Goal: Task Accomplishment & Management: Manage account settings

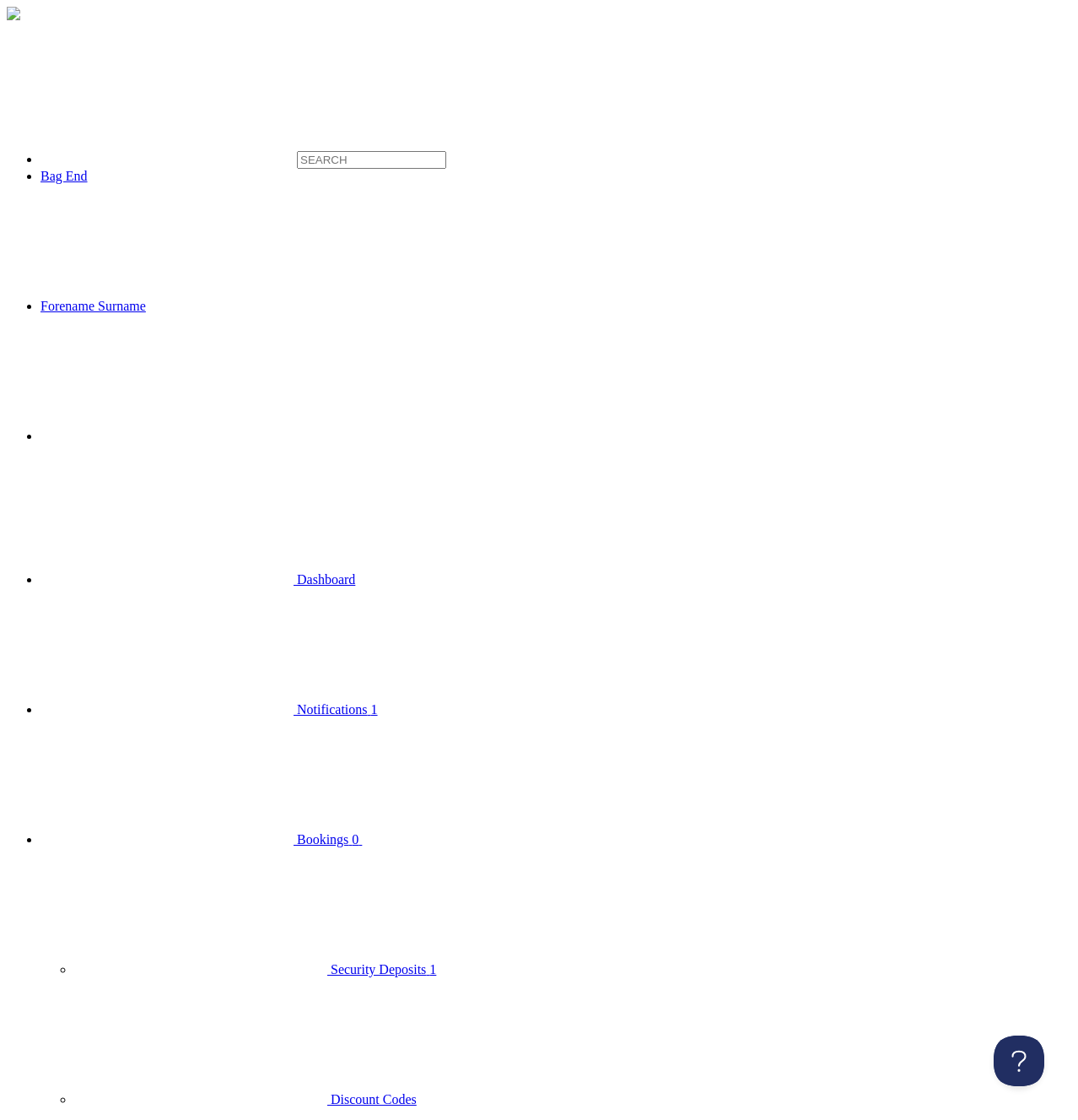
click at [297, 832] on span "Bookings" at bounding box center [322, 839] width 51 height 15
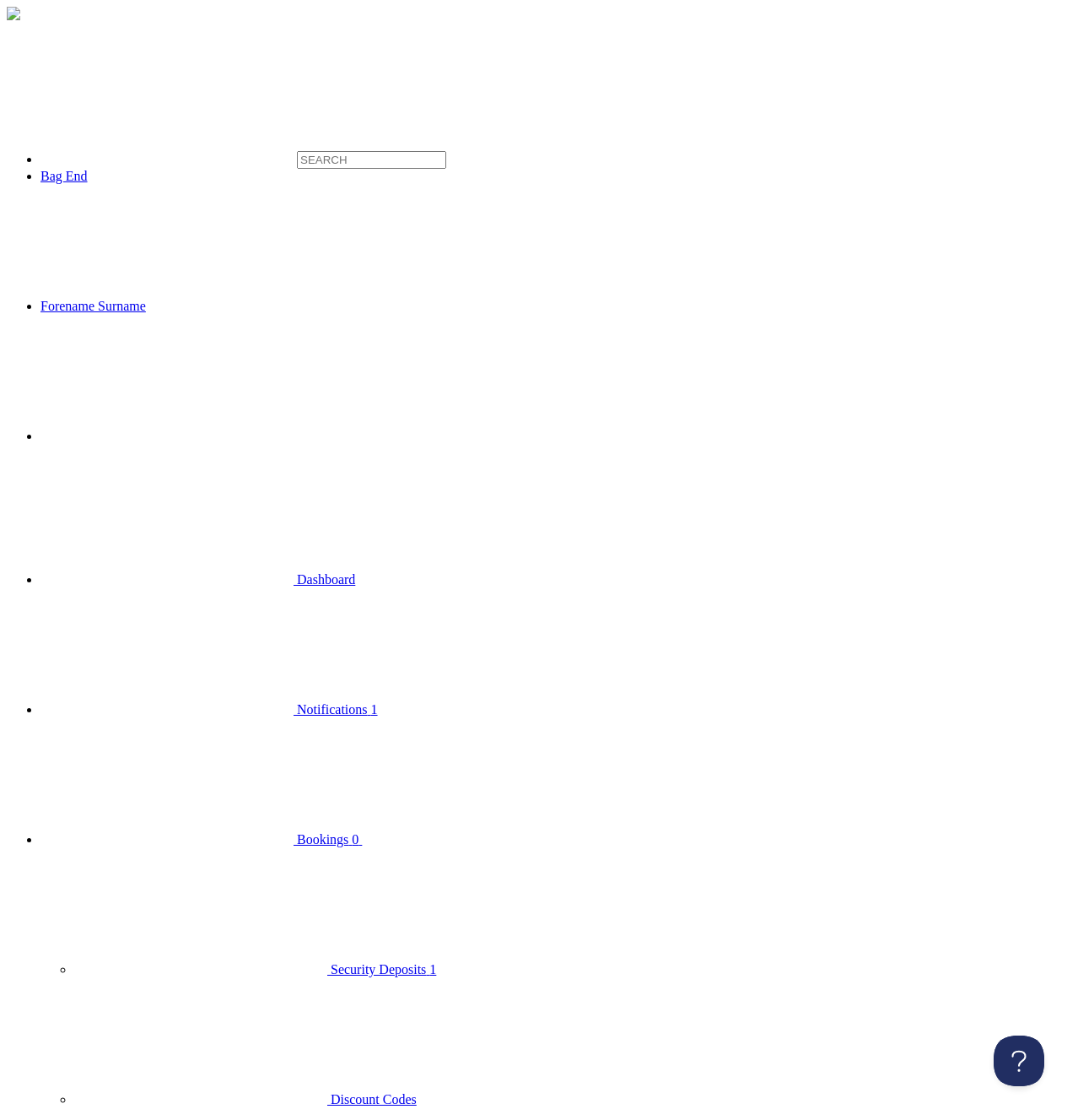
checkbox input "true"
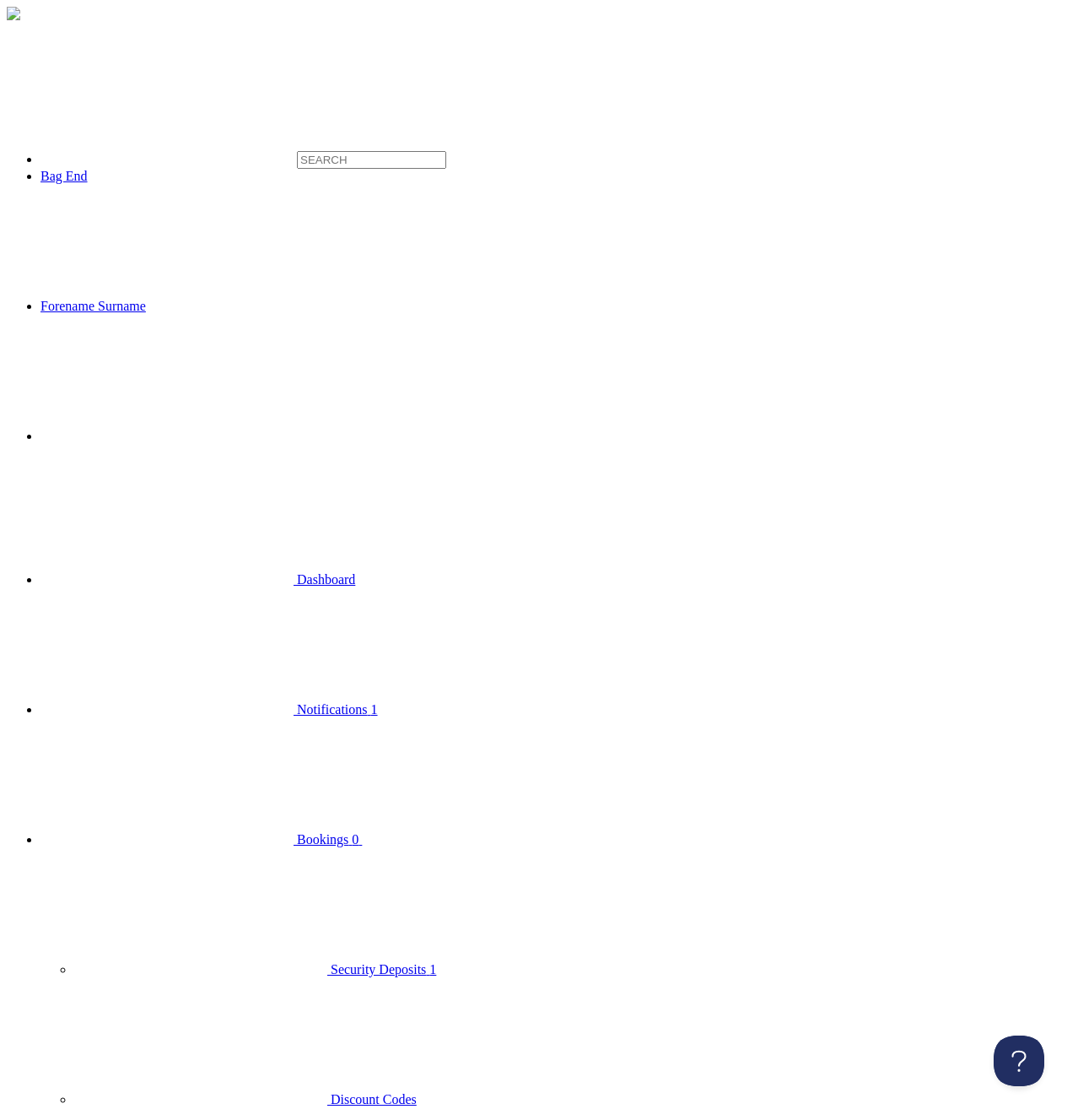
type input "adsfadsf"
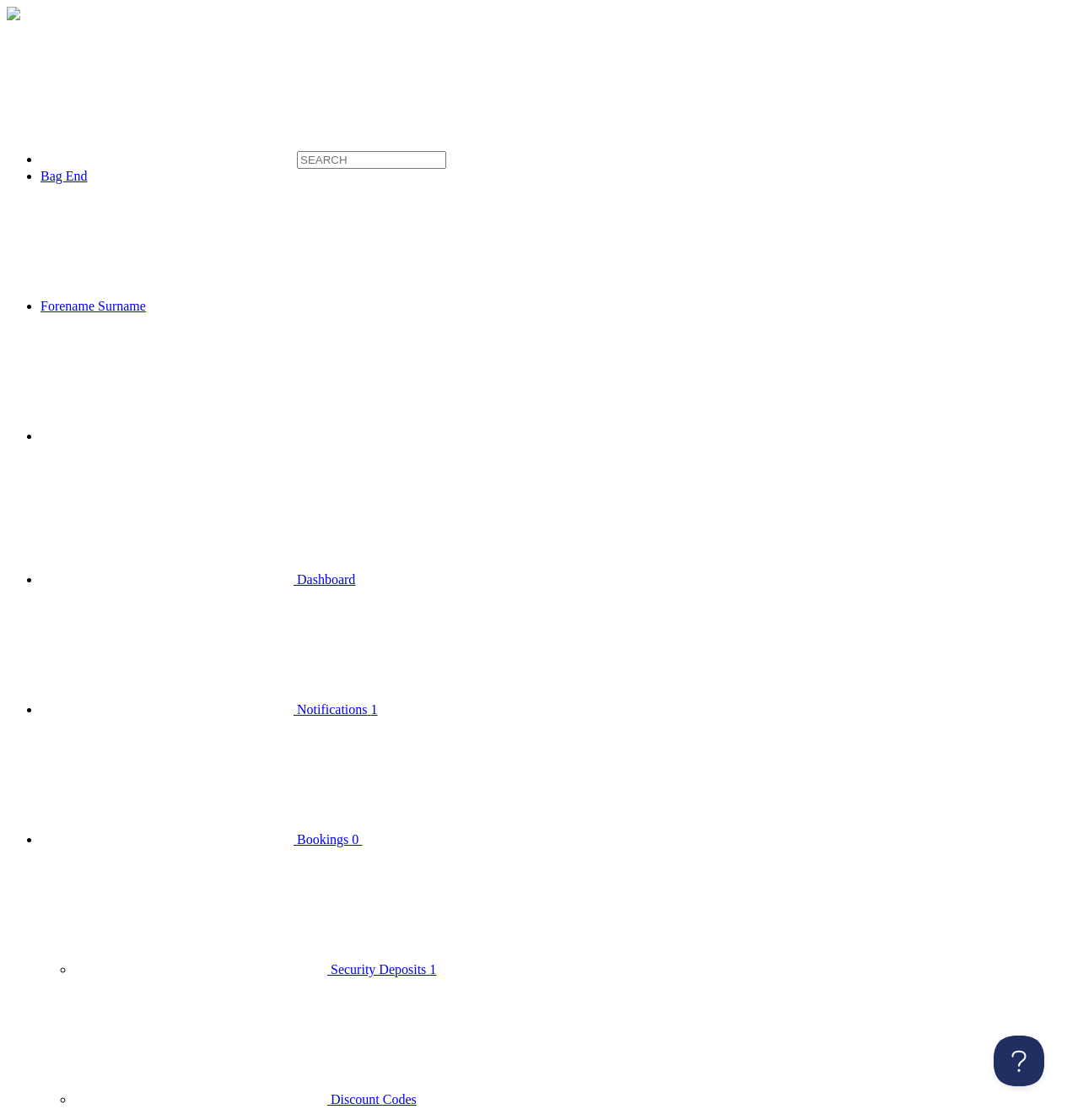
type input "43434"
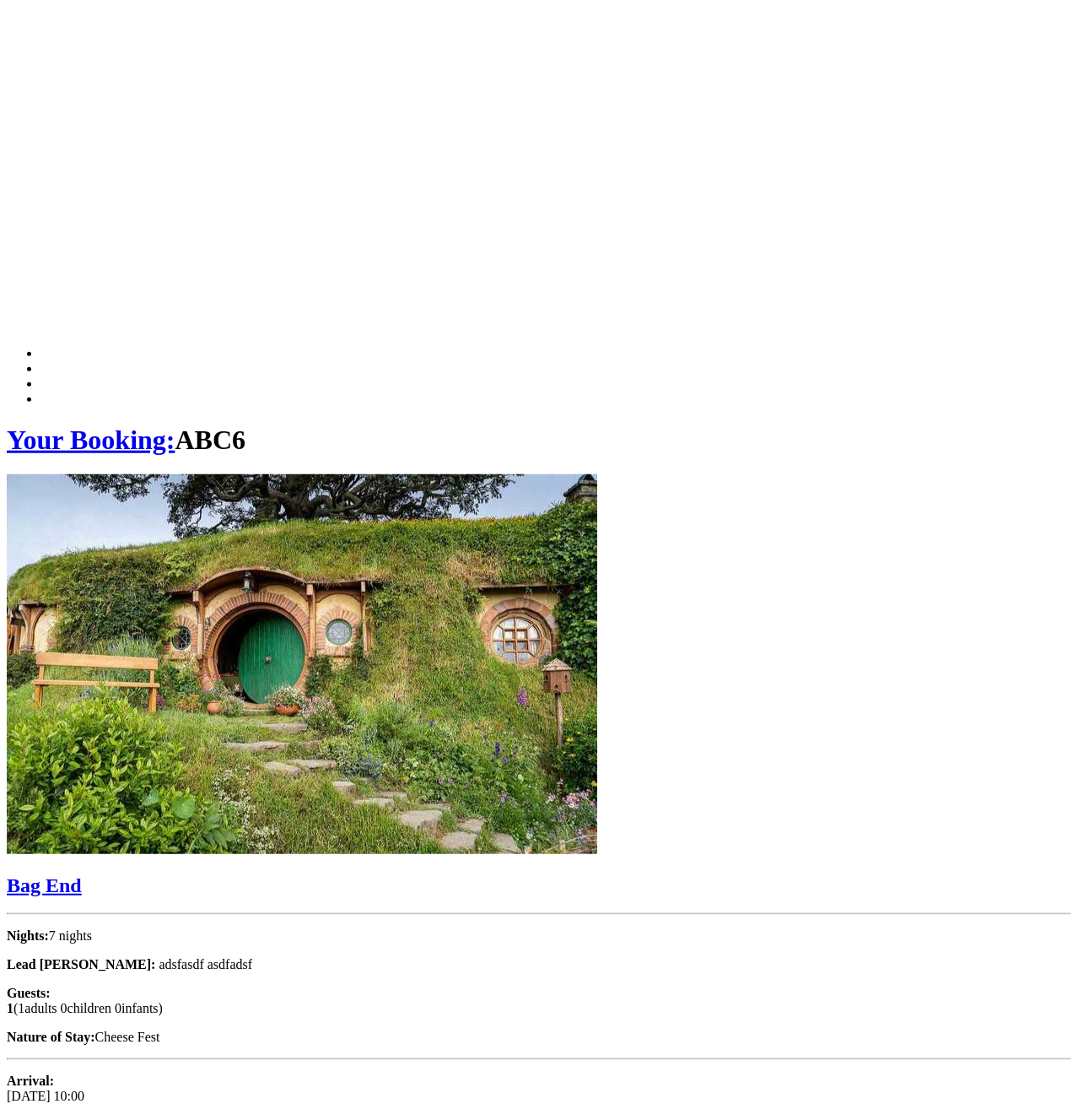
scroll to position [471, 0]
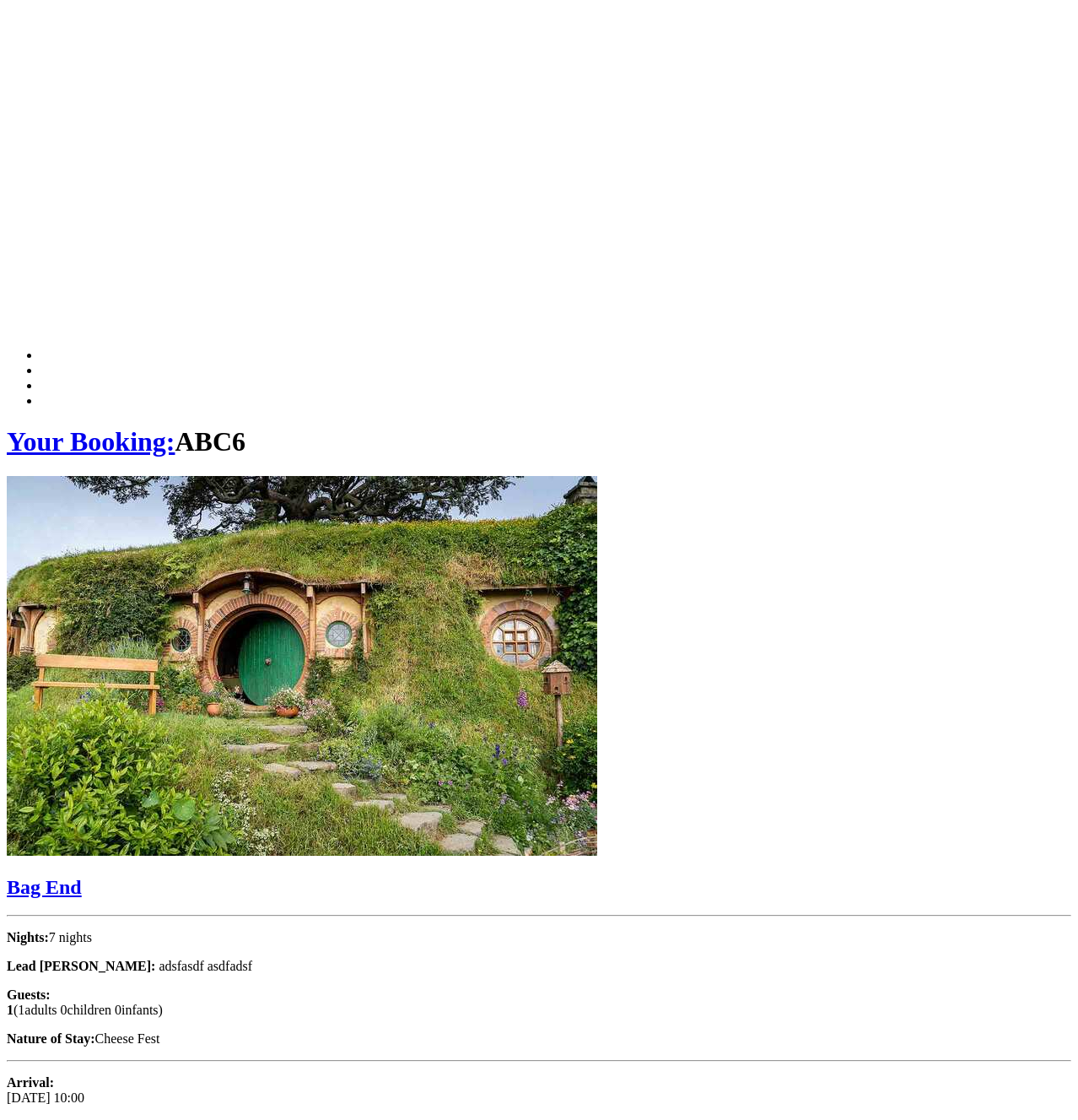
scroll to position [471, 0]
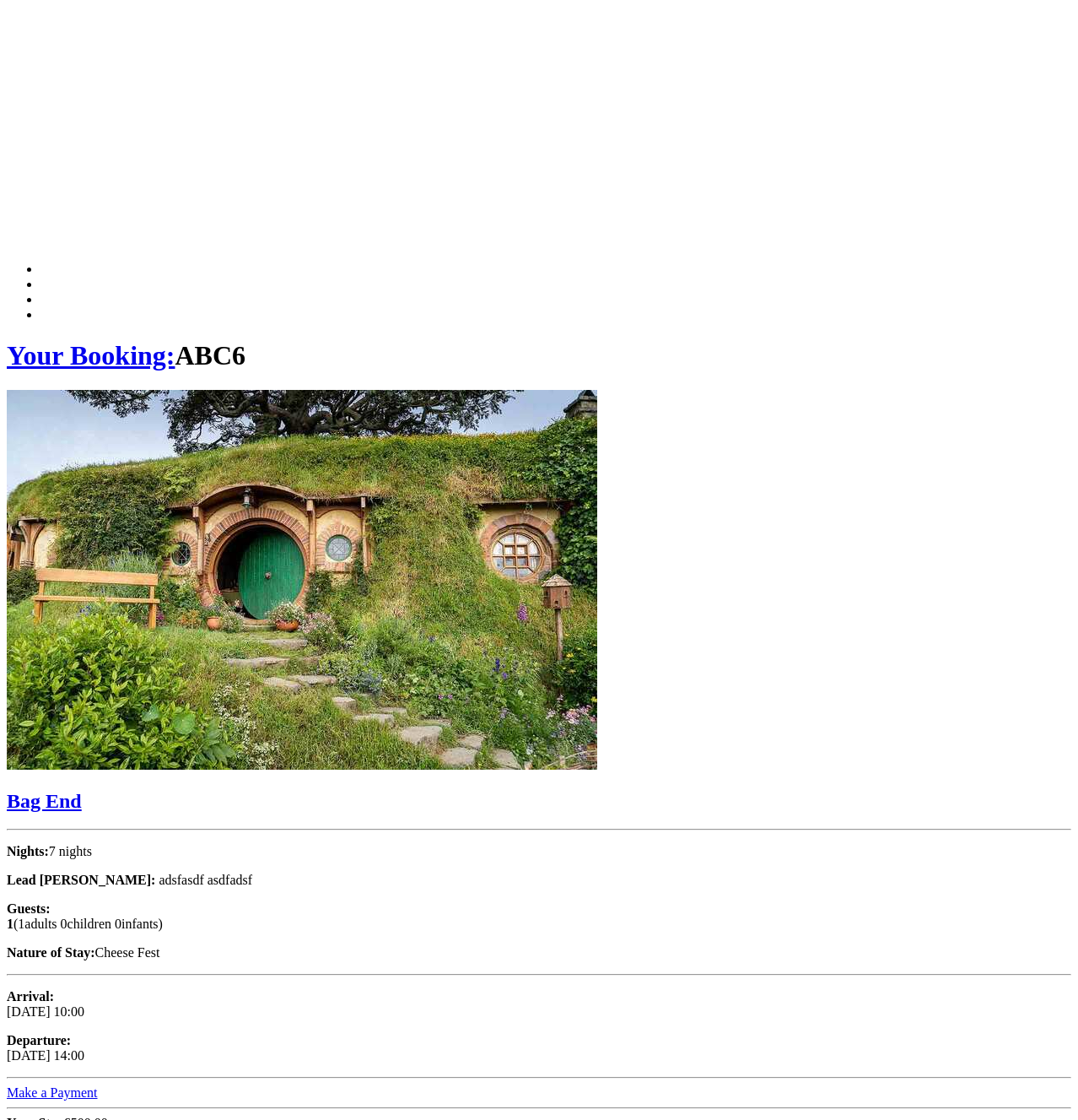
drag, startPoint x: 189, startPoint y: 770, endPoint x: 177, endPoint y: 772, distance: 12.2
click at [98, 1085] on link "Make a Payment" at bounding box center [52, 1092] width 91 height 15
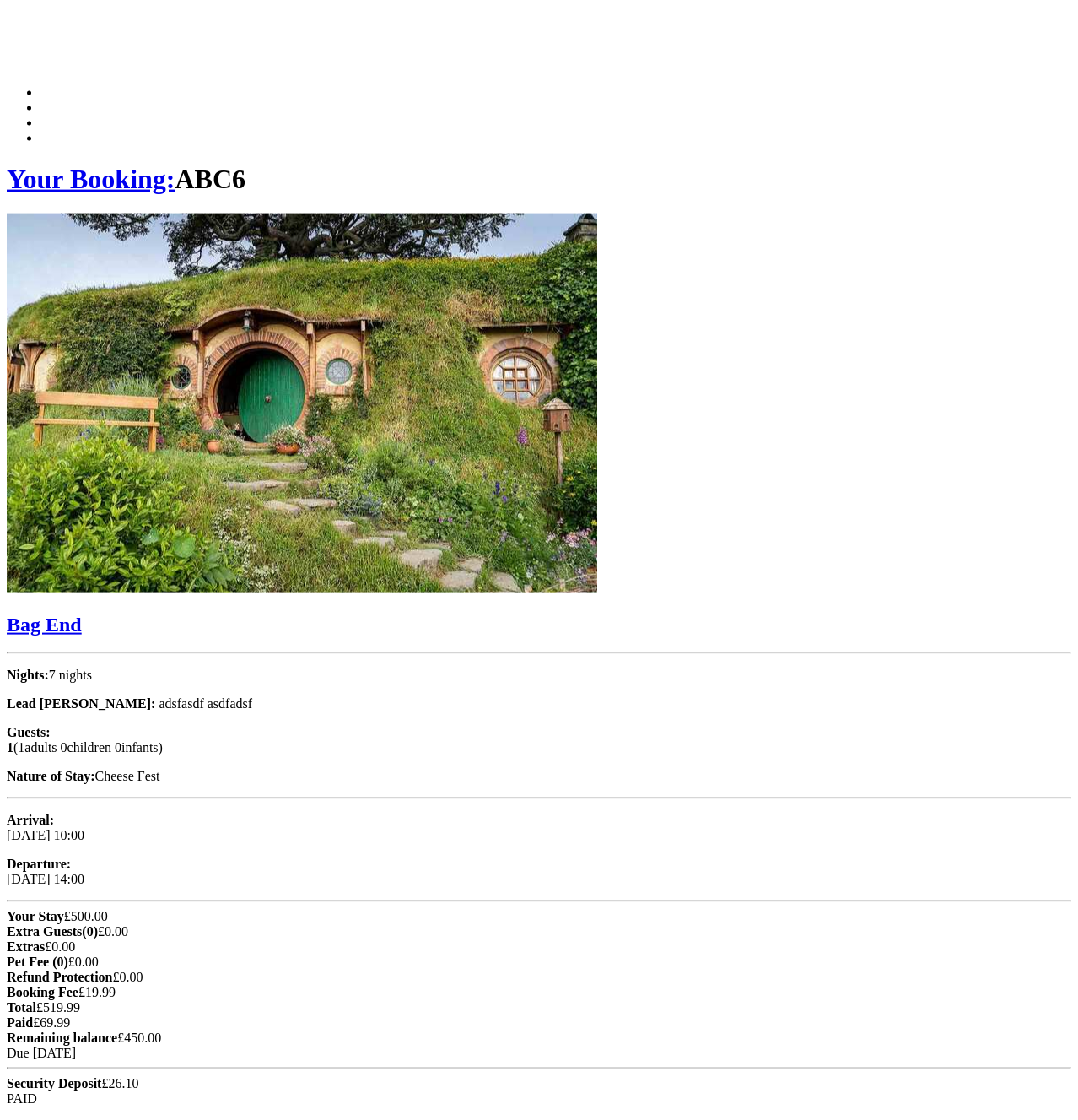
scroll to position [423, 0]
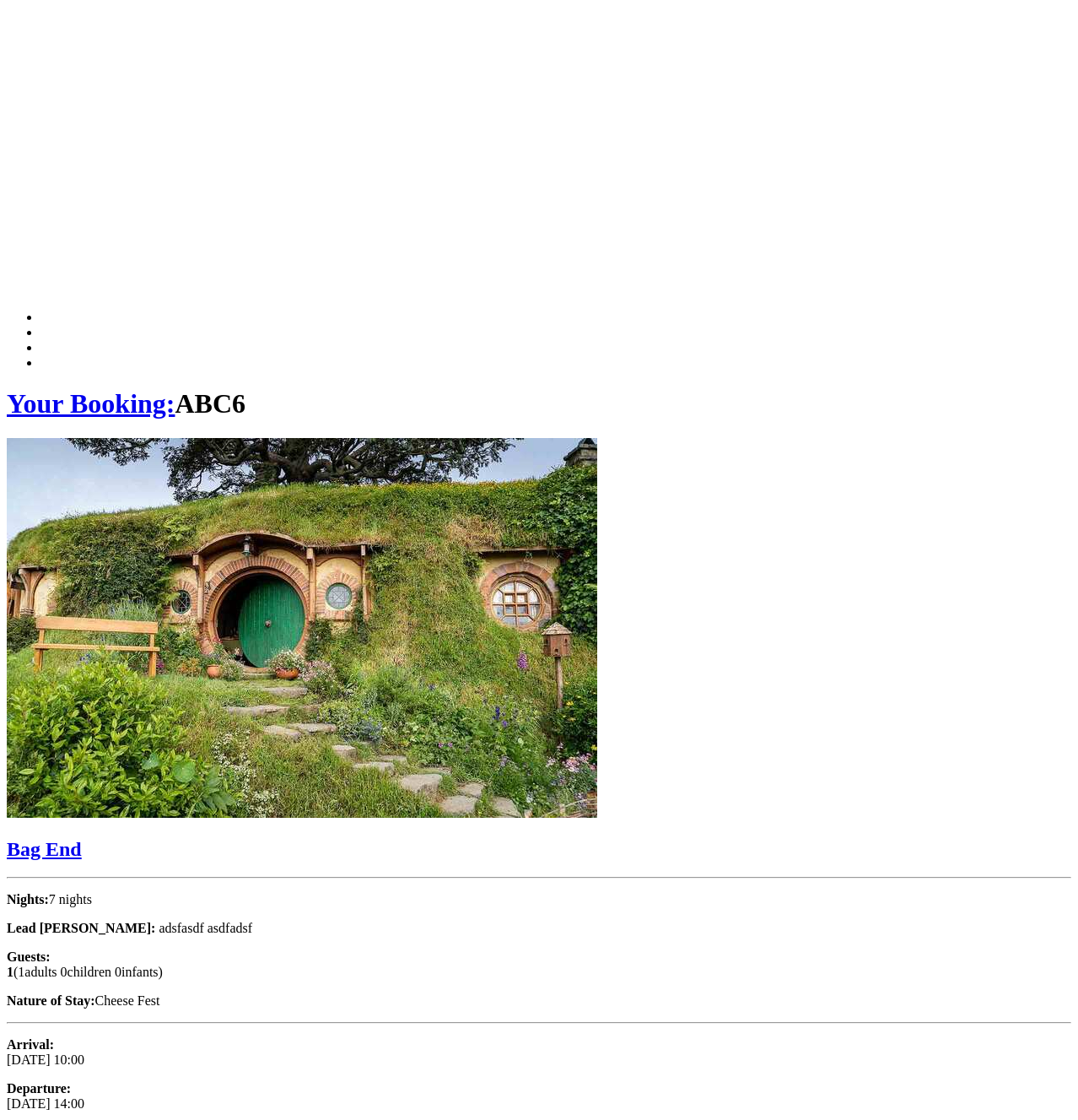
radio input "true"
drag, startPoint x: 498, startPoint y: 602, endPoint x: 459, endPoint y: 628, distance: 46.9
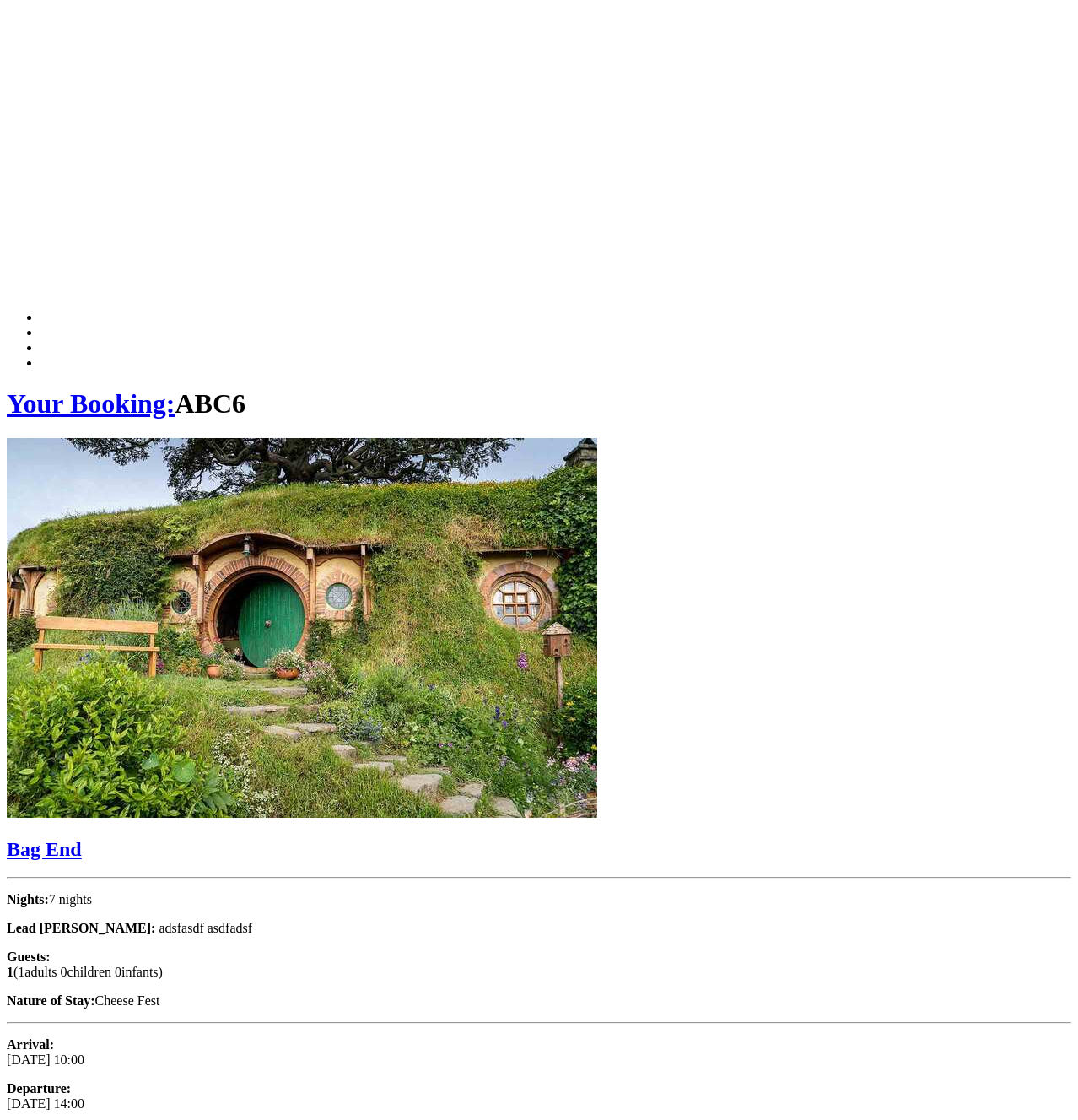
checkbox input "true"
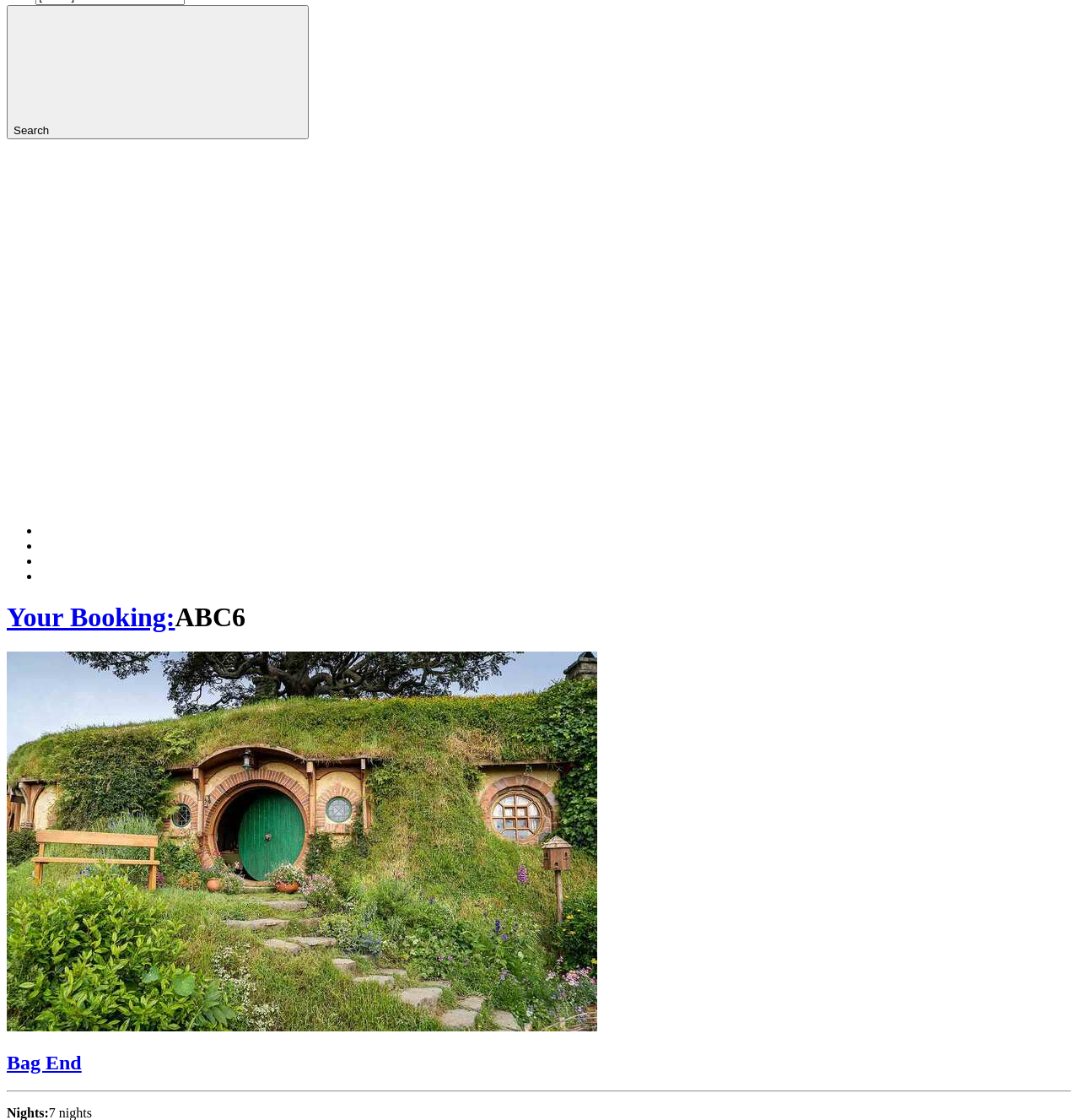
scroll to position [209, 0]
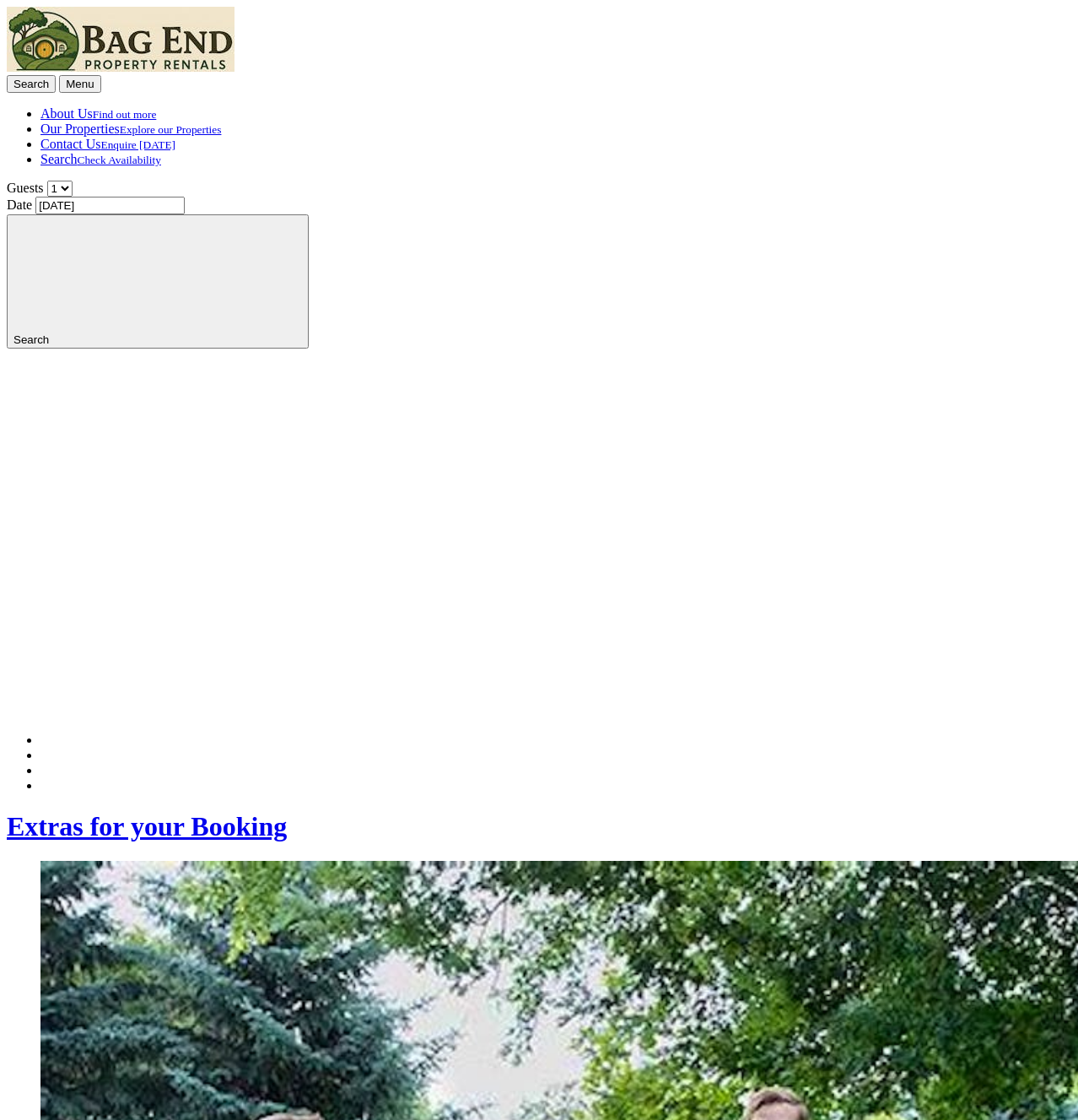
scroll to position [209, 0]
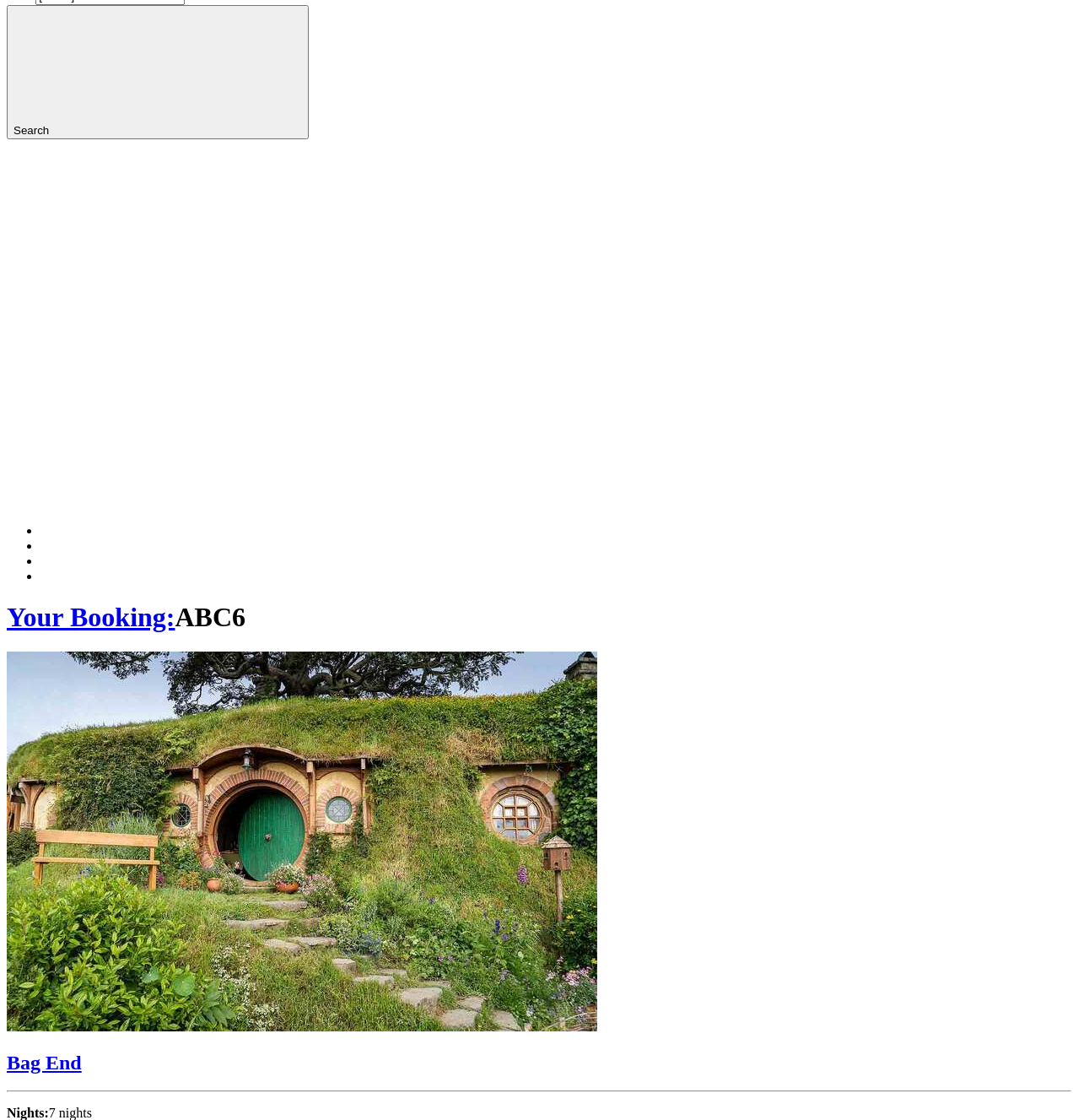
click at [153, 602] on link "Your Booking:" at bounding box center [91, 616] width 168 height 30
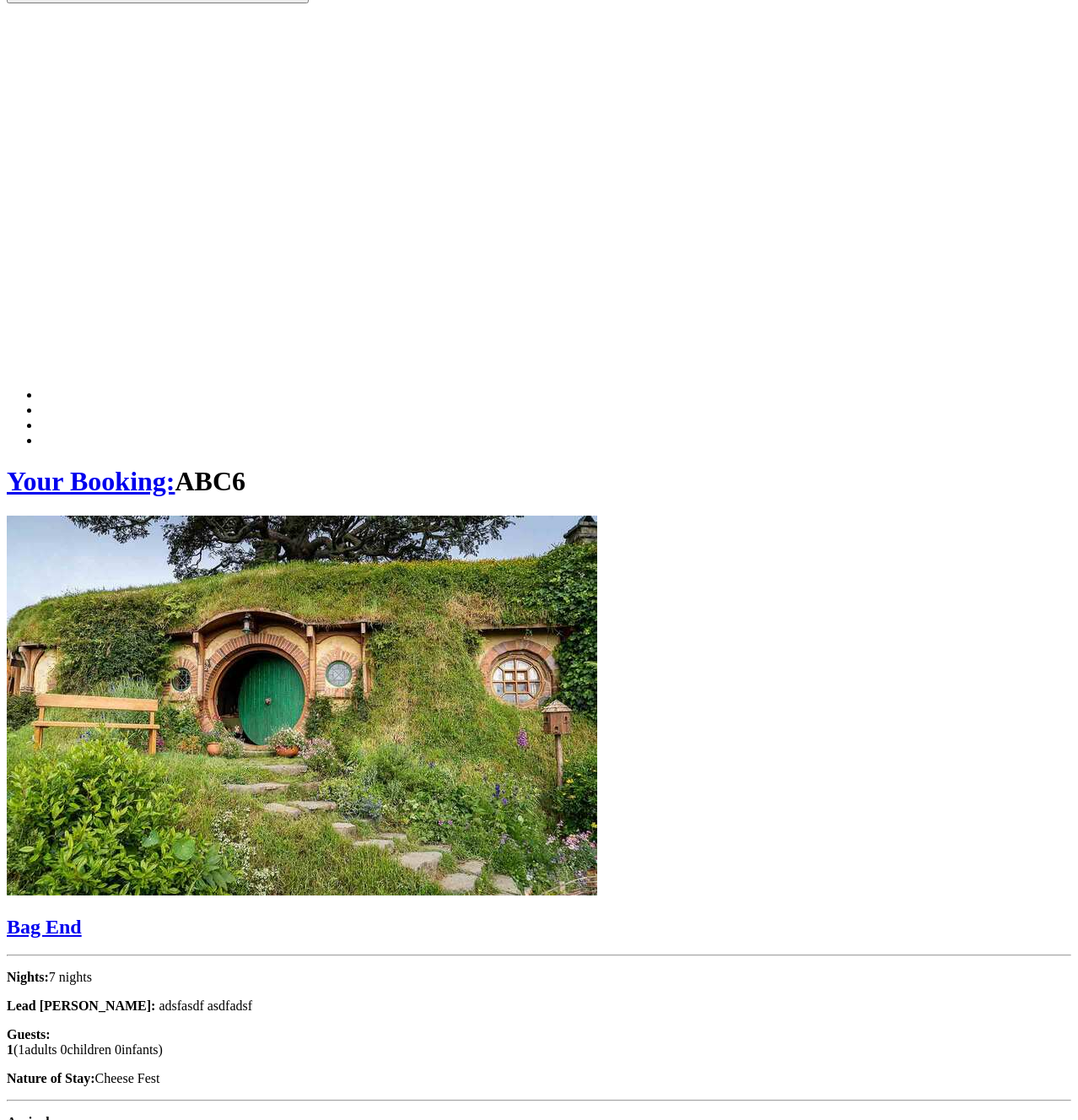
scroll to position [0, 0]
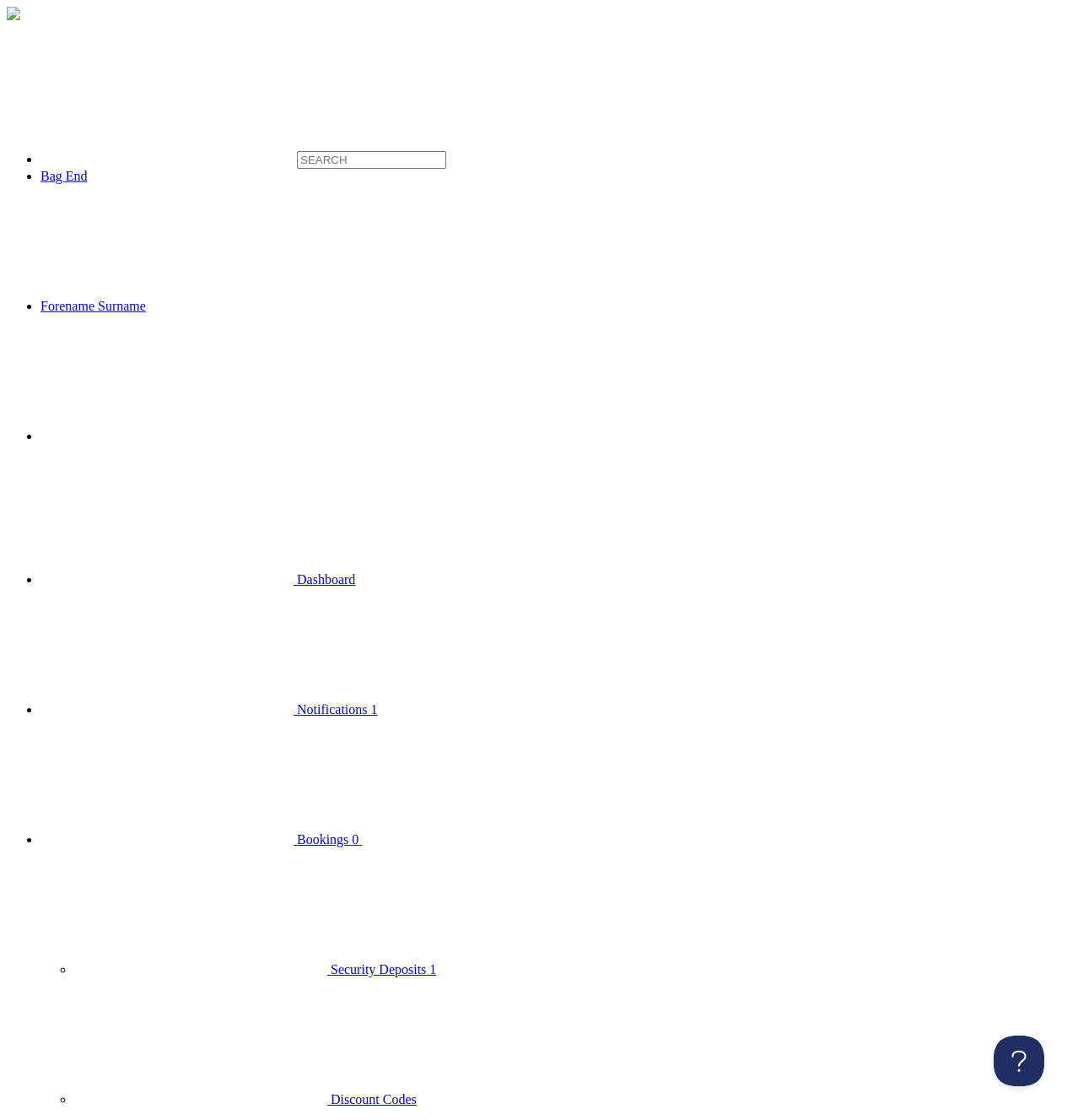
type input "asdfadsfads"
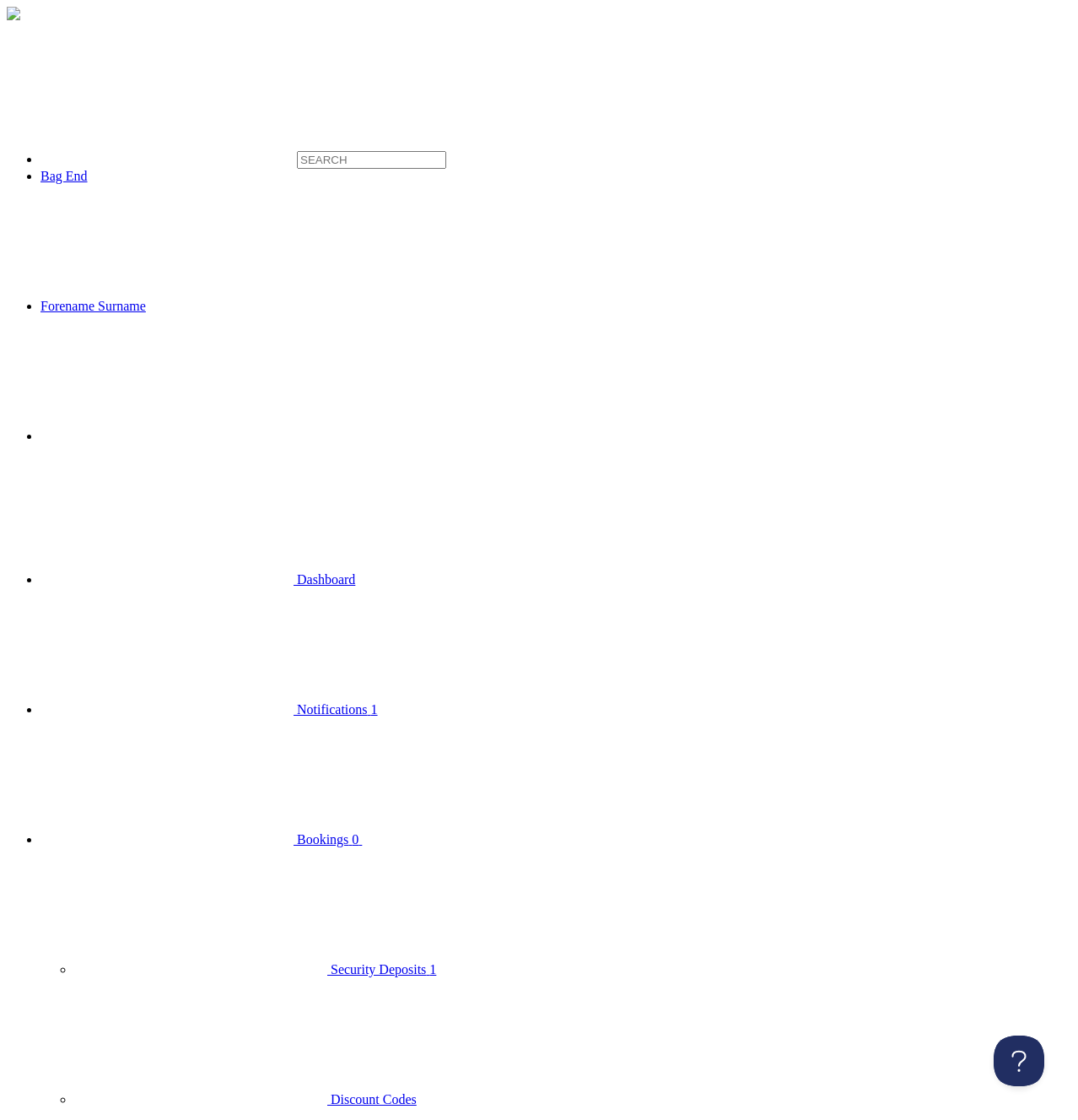
type input "e3r"
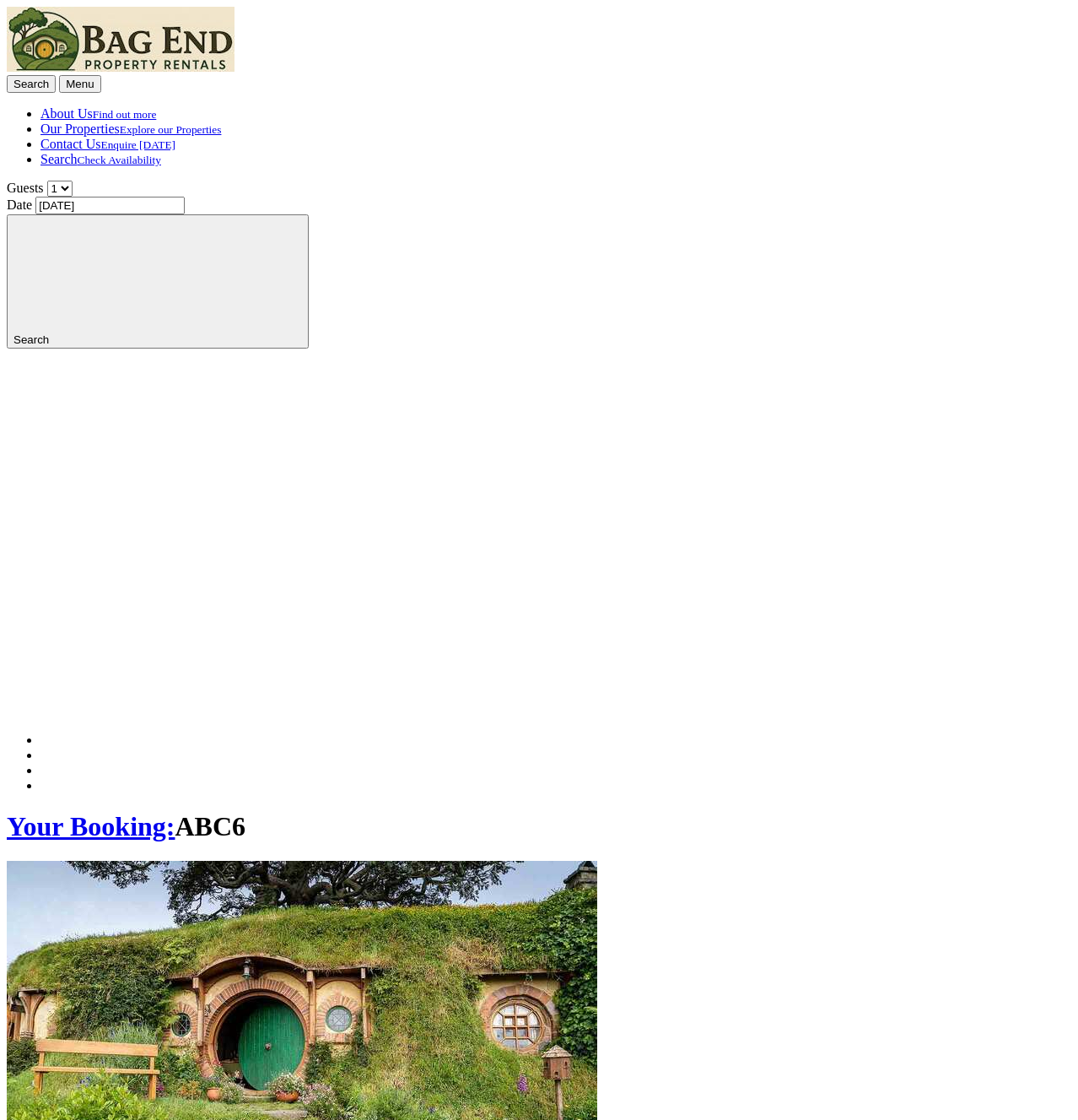
click at [677, 811] on h1 "Your Booking: ABC6" at bounding box center [539, 827] width 1065 height 31
